Goal: Transaction & Acquisition: Purchase product/service

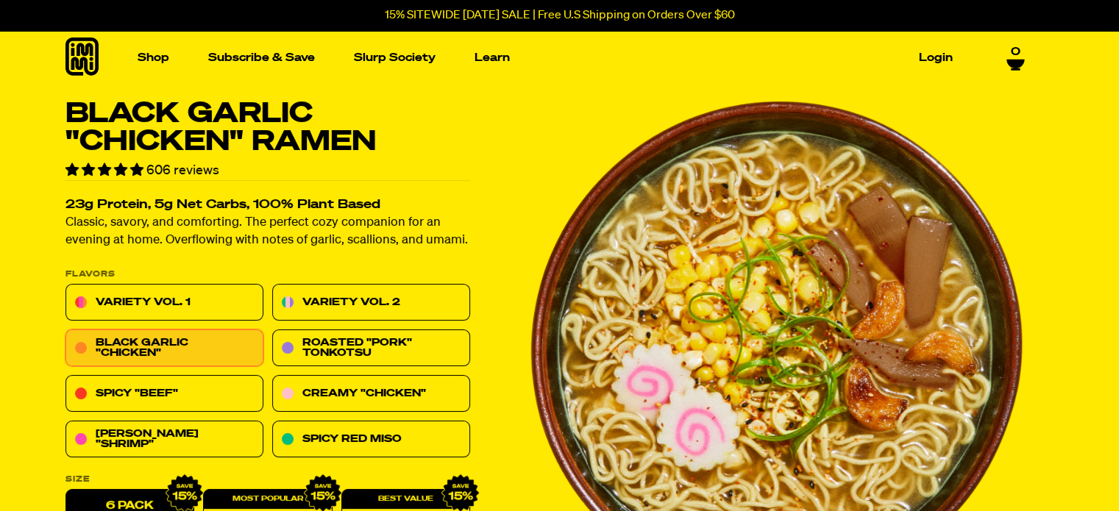
drag, startPoint x: 1119, startPoint y: 31, endPoint x: 1130, endPoint y: -18, distance: 50.4
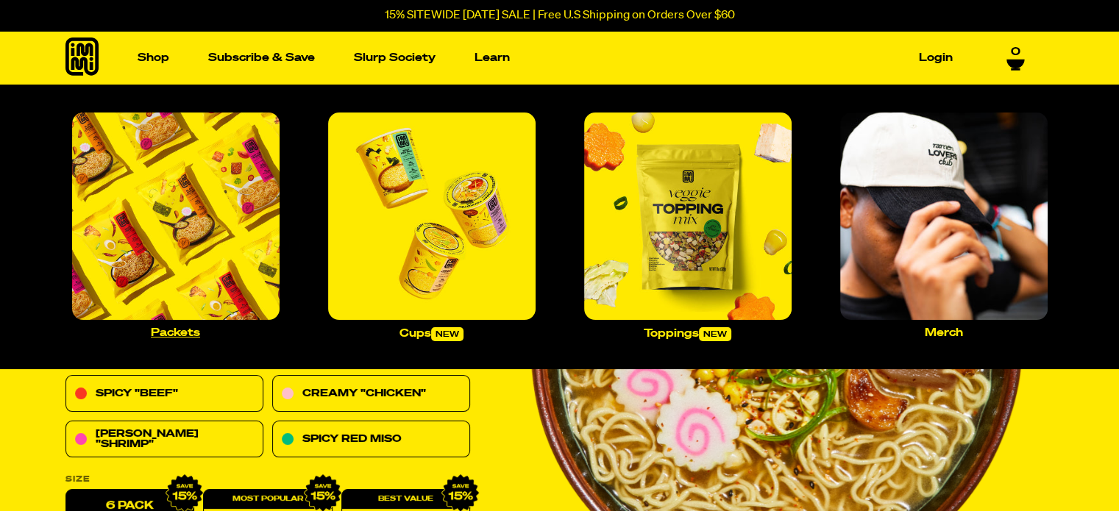
click at [133, 260] on img "Main navigation" at bounding box center [176, 217] width 208 height 208
